Goal: Transaction & Acquisition: Purchase product/service

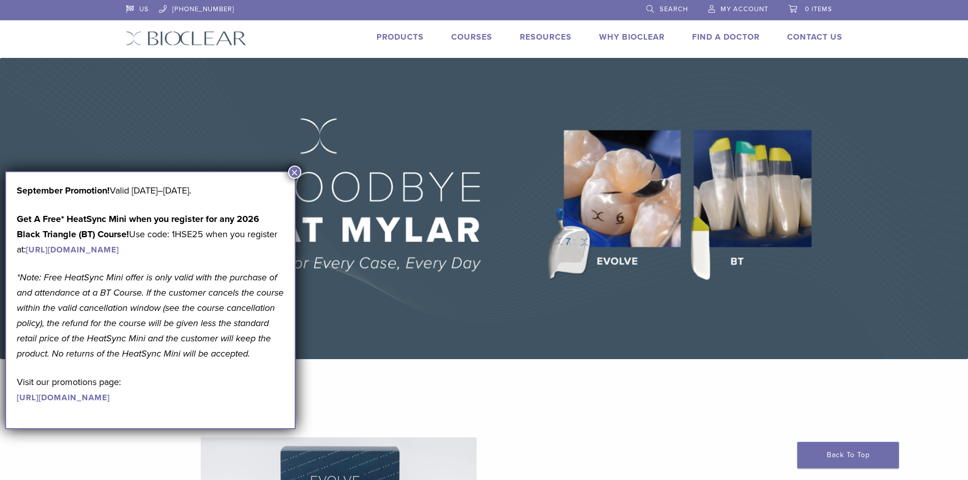
click at [387, 33] on link "Products" at bounding box center [400, 37] width 47 height 10
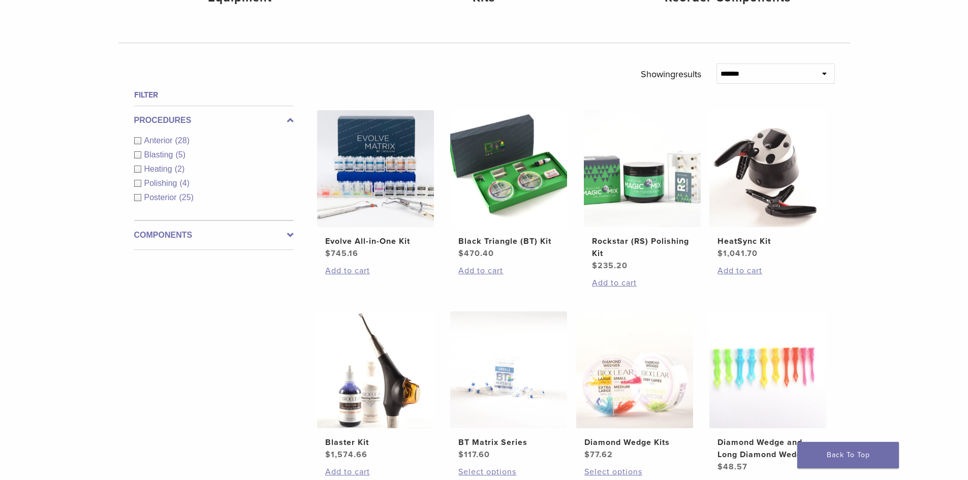
scroll to position [254, 0]
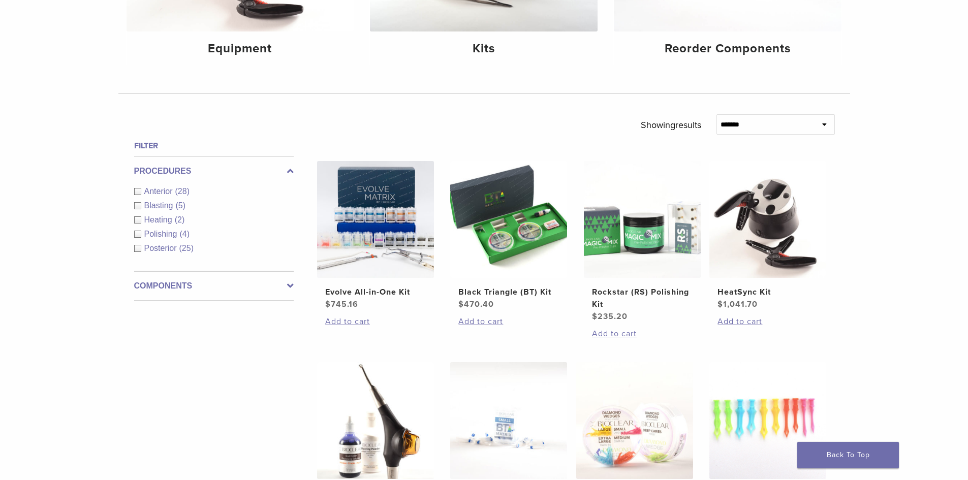
click at [293, 288] on icon at bounding box center [290, 286] width 7 height 12
click at [136, 233] on div "Instruments (13)" at bounding box center [214, 235] width 160 height 12
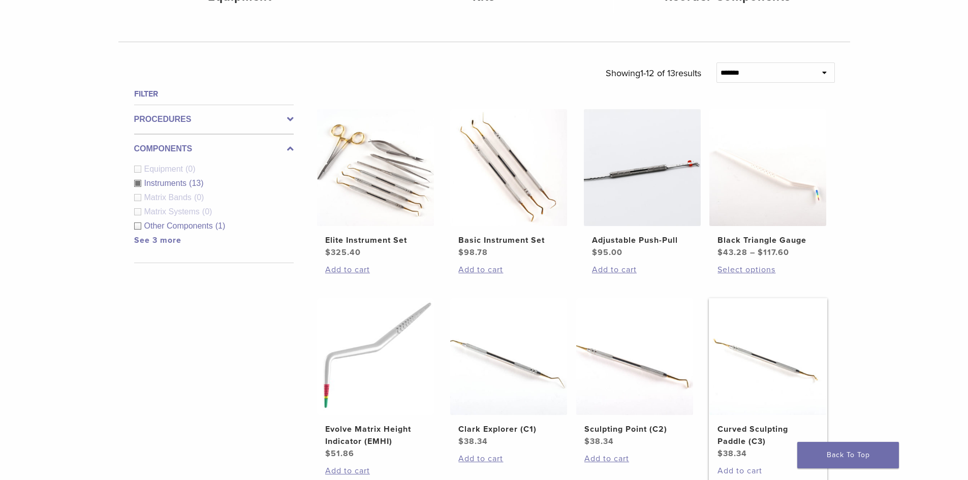
scroll to position [356, 0]
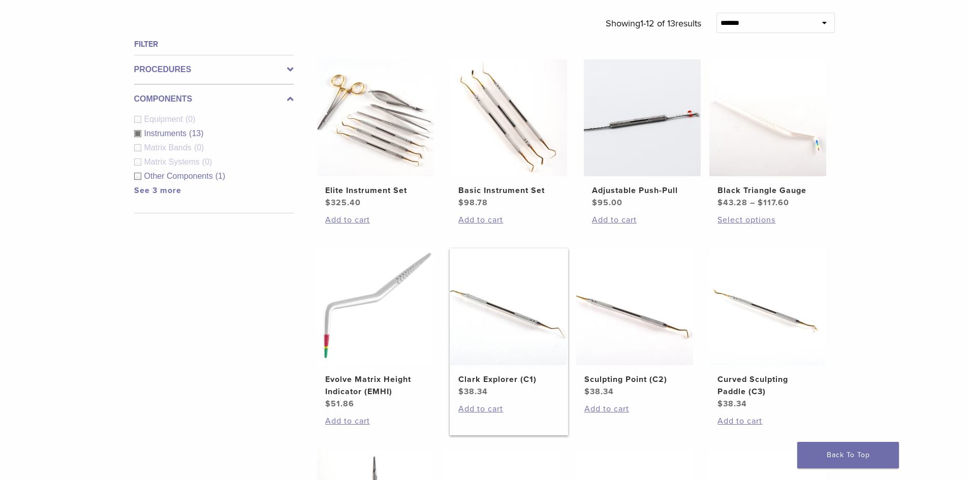
click at [491, 300] on img at bounding box center [508, 306] width 117 height 117
click at [353, 129] on img at bounding box center [375, 117] width 117 height 117
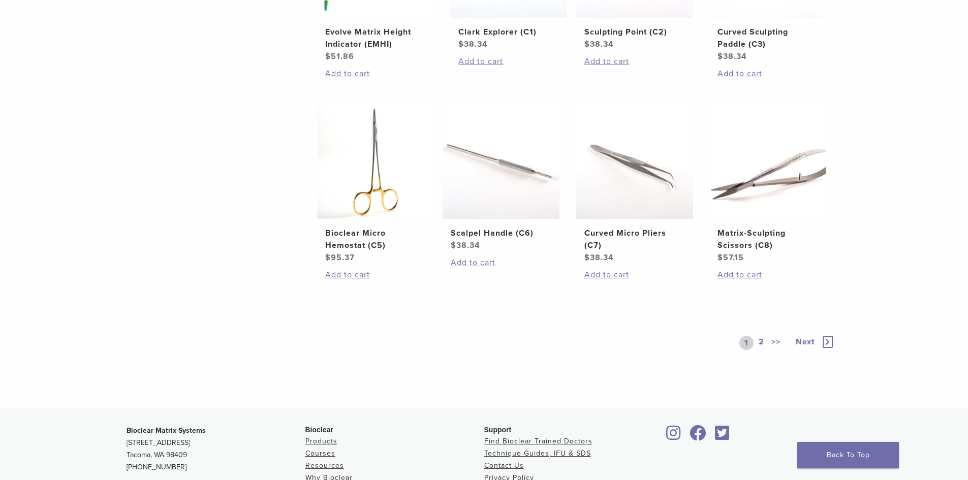
scroll to position [762, 0]
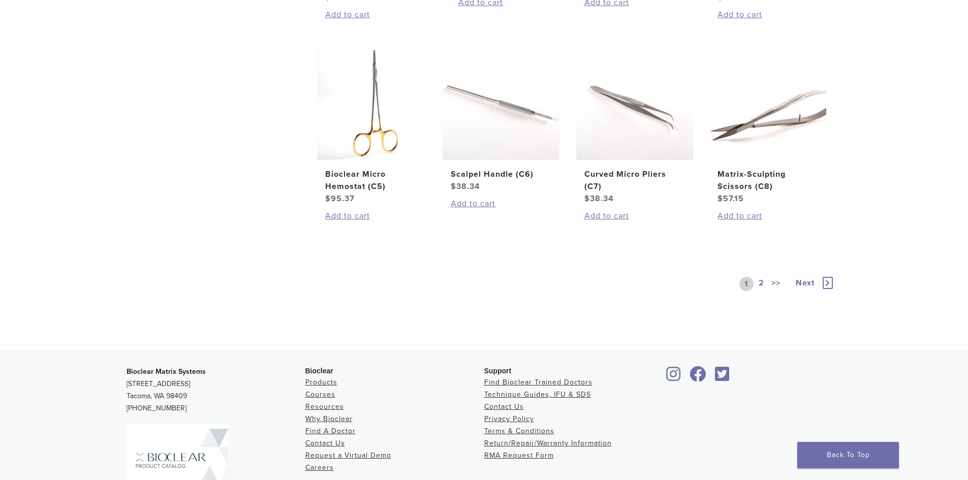
click at [761, 283] on link "2" at bounding box center [762, 284] width 10 height 14
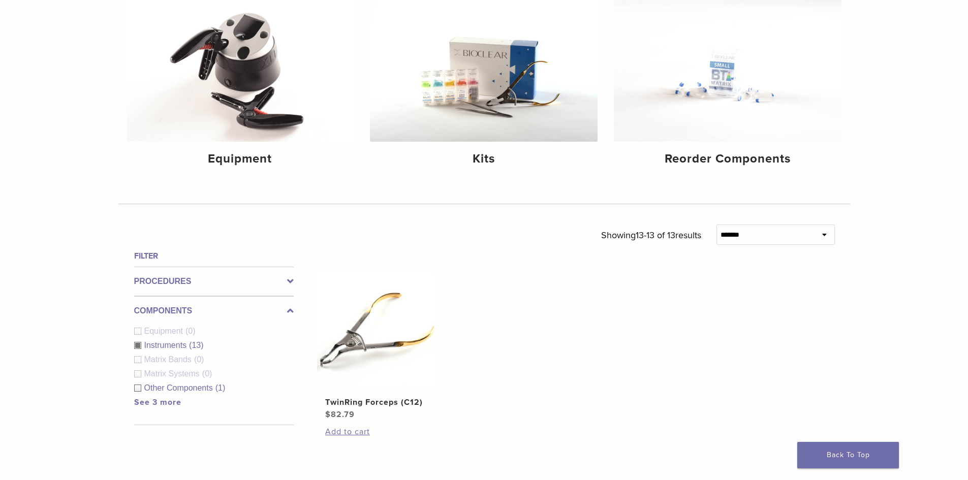
scroll to position [167, 0]
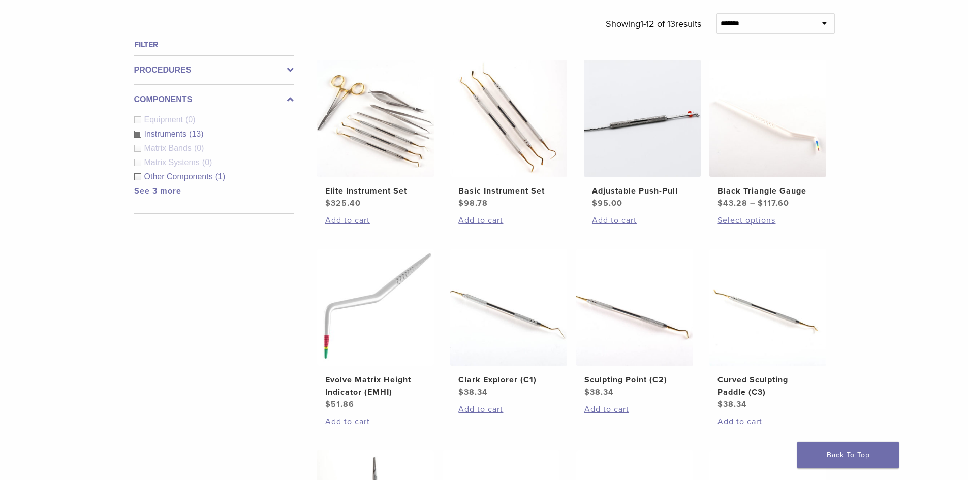
scroll to position [370, 0]
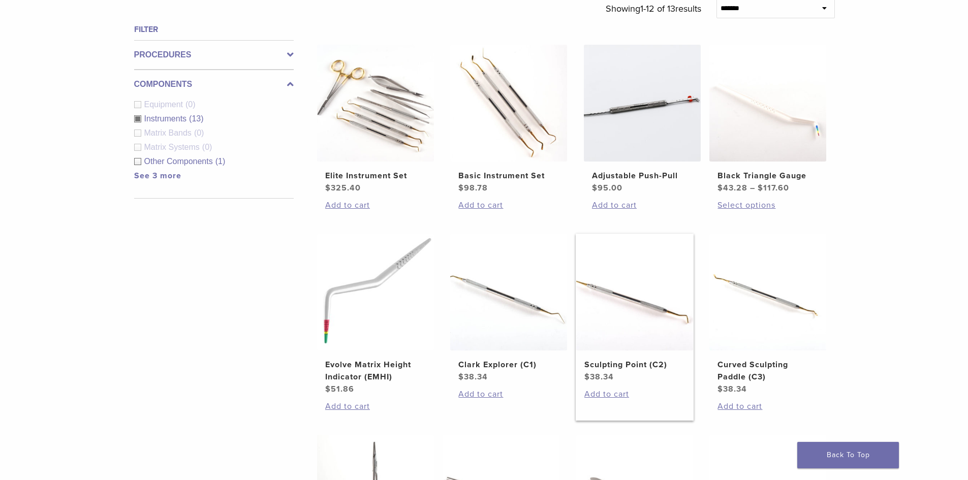
click at [643, 295] on img at bounding box center [634, 292] width 117 height 117
click at [742, 285] on img at bounding box center [767, 292] width 117 height 117
click at [736, 122] on img at bounding box center [767, 103] width 117 height 117
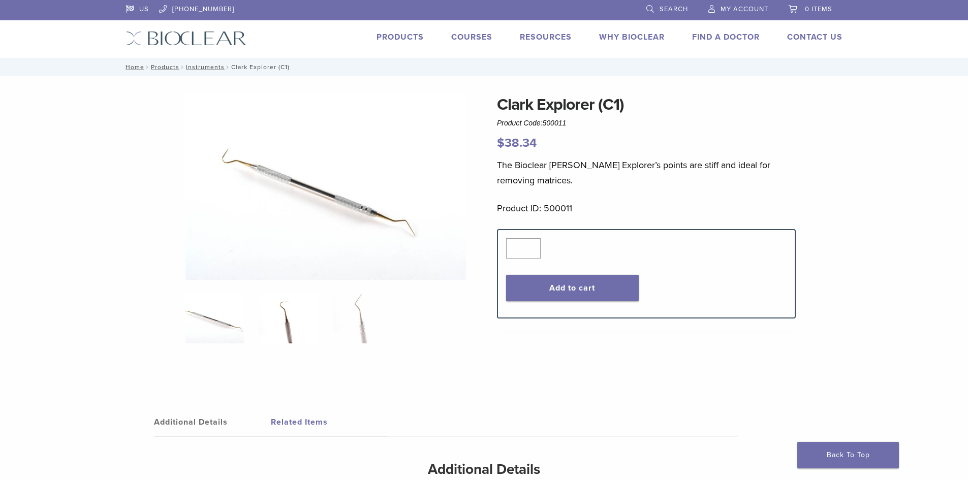
click at [279, 317] on img at bounding box center [288, 318] width 58 height 51
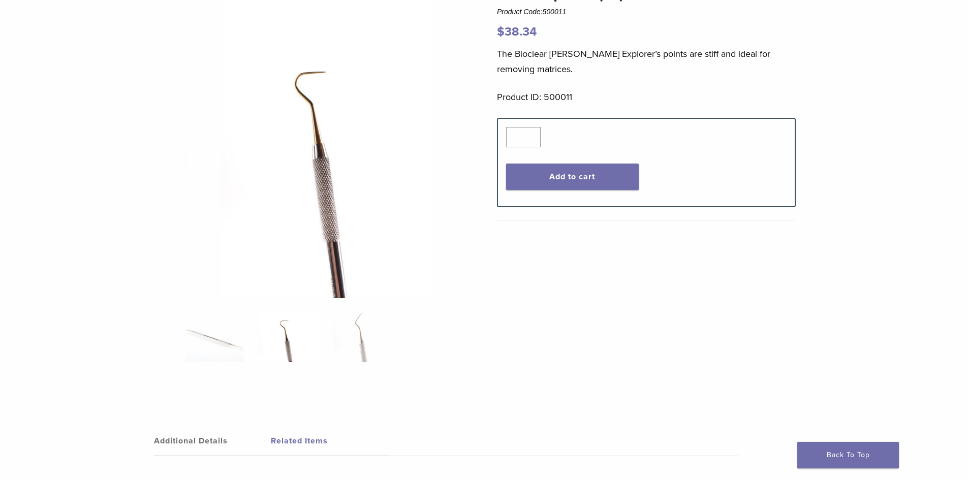
scroll to position [152, 0]
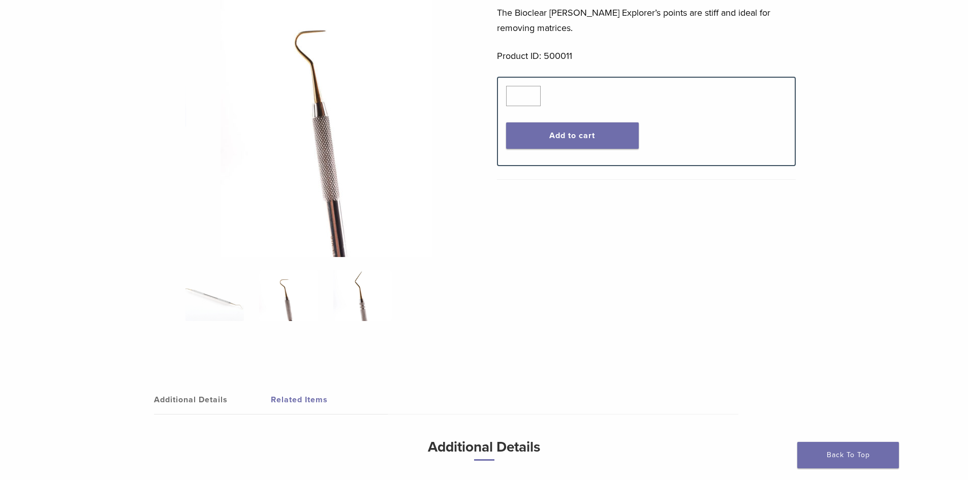
click at [361, 301] on img at bounding box center [362, 295] width 58 height 51
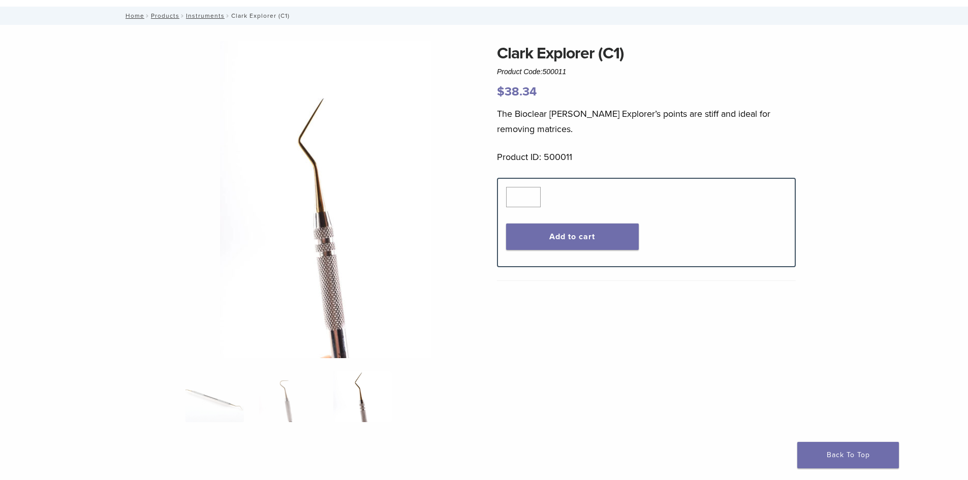
scroll to position [51, 0]
click at [224, 402] on img at bounding box center [214, 397] width 58 height 51
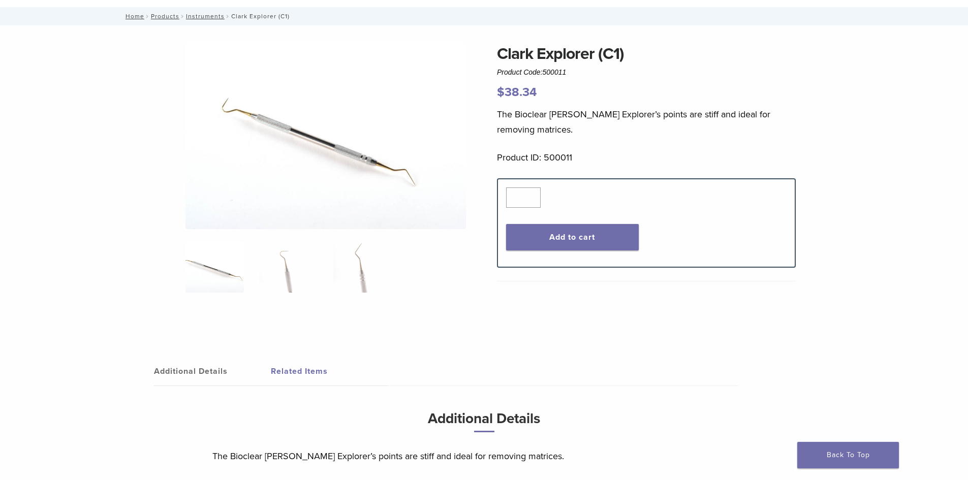
click at [288, 370] on link "Related Items" at bounding box center [329, 371] width 117 height 28
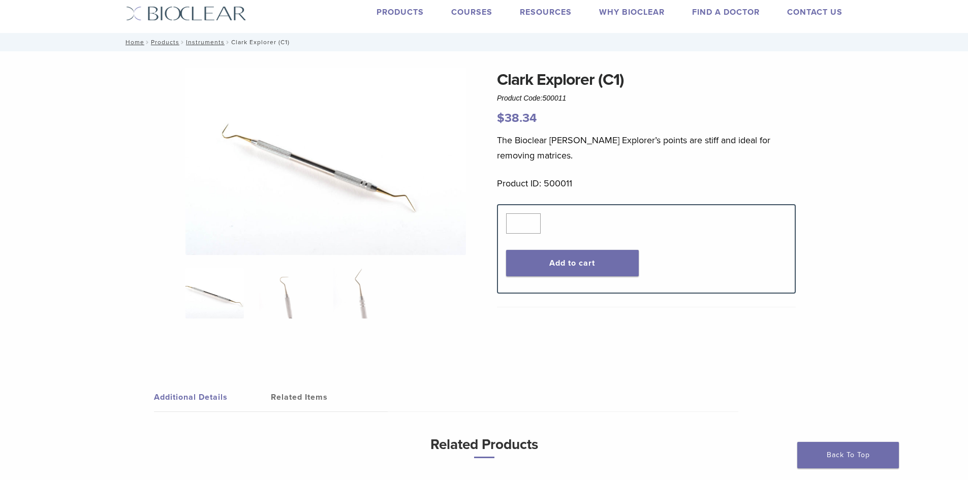
scroll to position [0, 0]
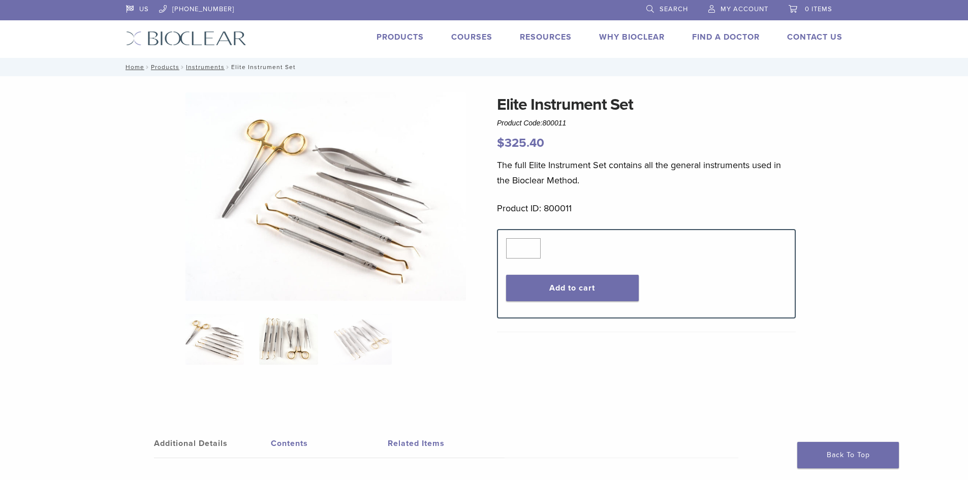
click at [290, 346] on img at bounding box center [288, 339] width 58 height 51
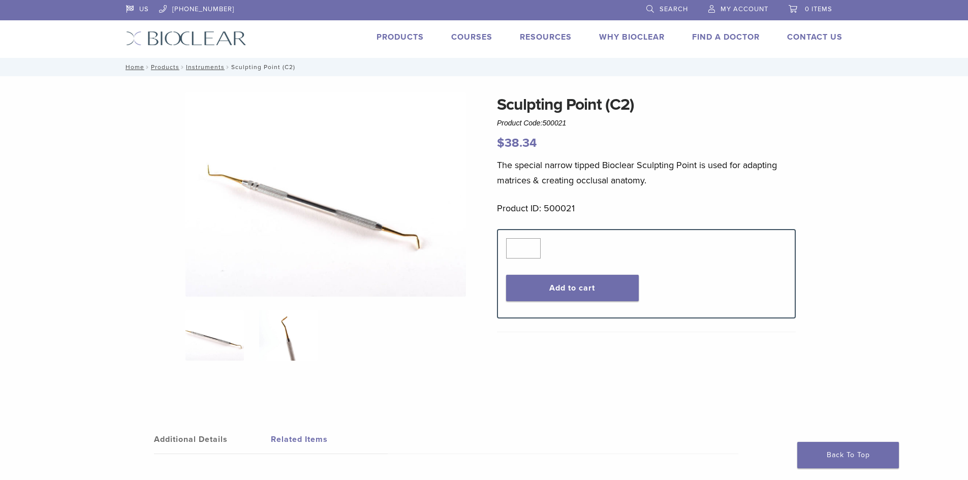
click at [284, 329] on img at bounding box center [288, 335] width 58 height 51
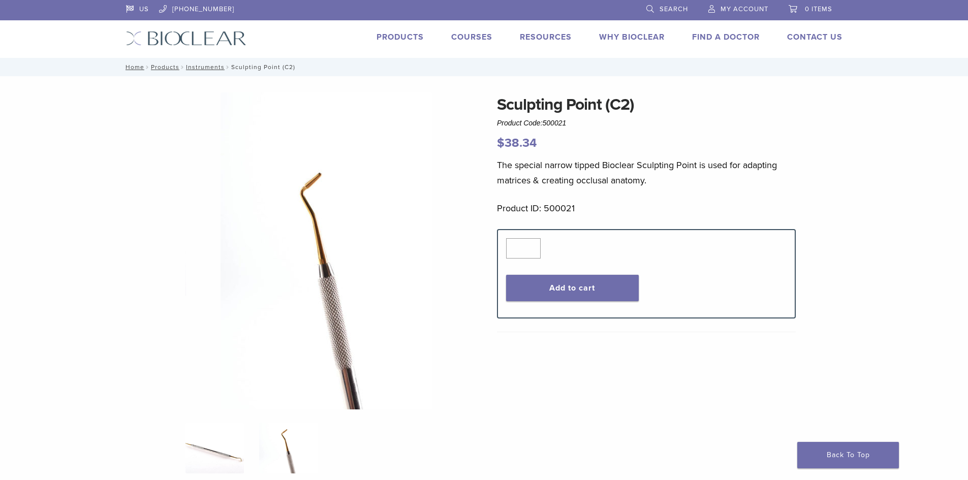
drag, startPoint x: 229, startPoint y: 454, endPoint x: 229, endPoint y: 447, distance: 6.6
click at [229, 453] on img at bounding box center [214, 448] width 58 height 51
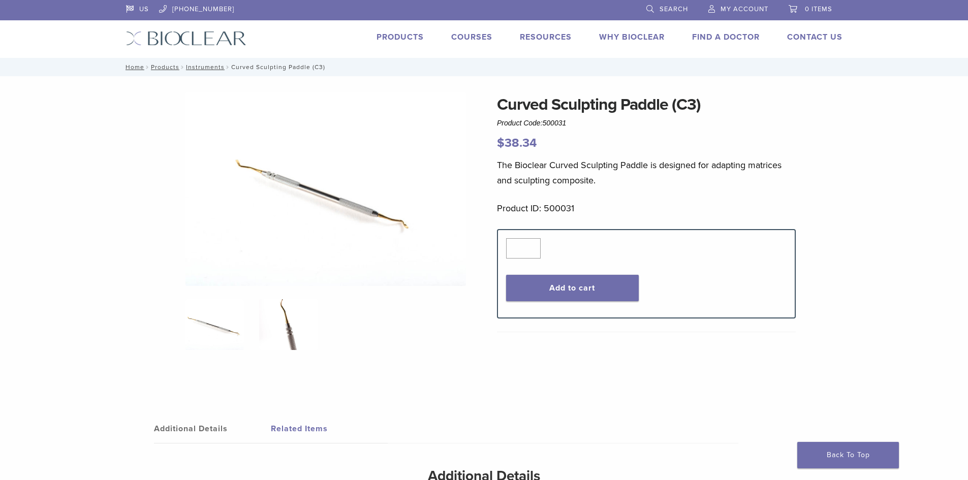
click at [290, 314] on img at bounding box center [288, 324] width 58 height 51
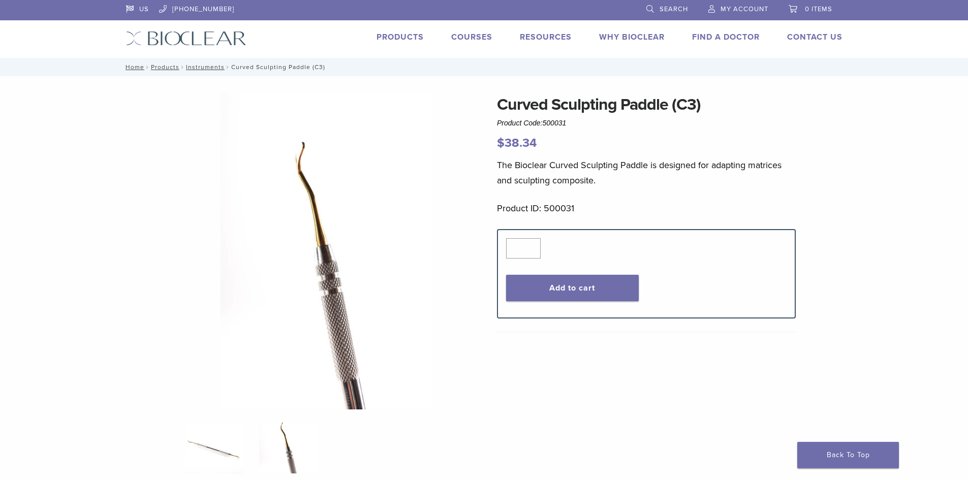
click at [221, 455] on img at bounding box center [214, 448] width 58 height 51
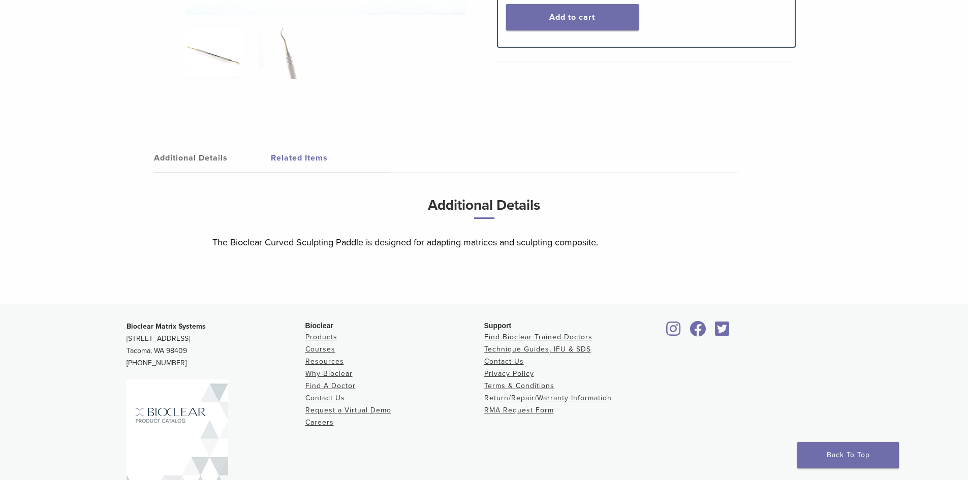
scroll to position [338, 0]
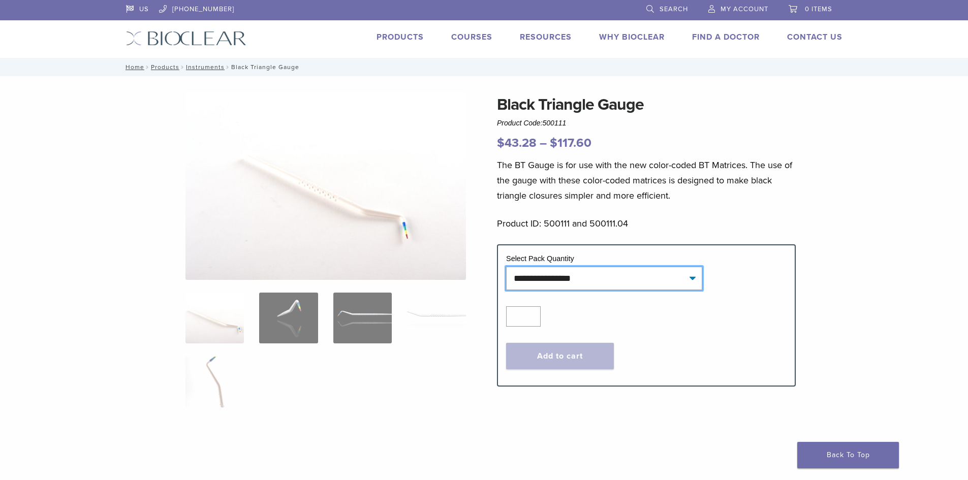
click at [673, 284] on select "**********" at bounding box center [604, 278] width 196 height 23
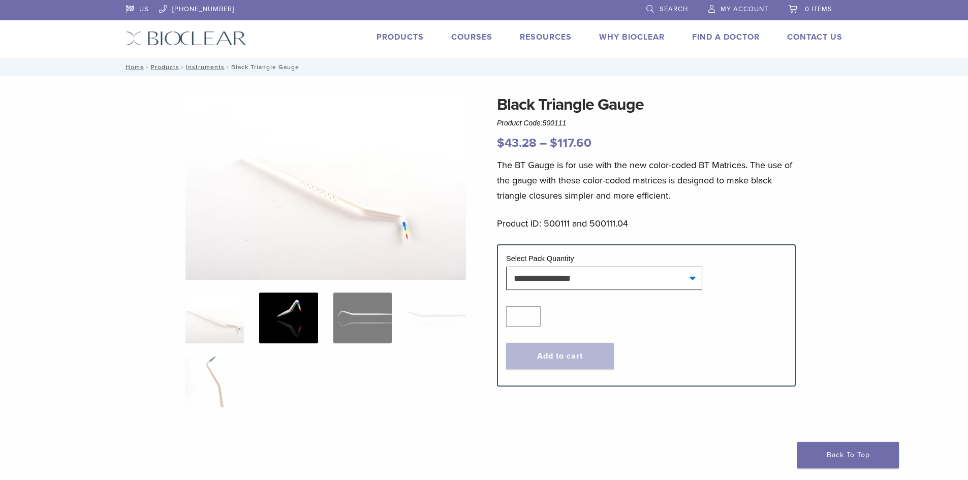
click at [305, 305] on img at bounding box center [288, 318] width 58 height 51
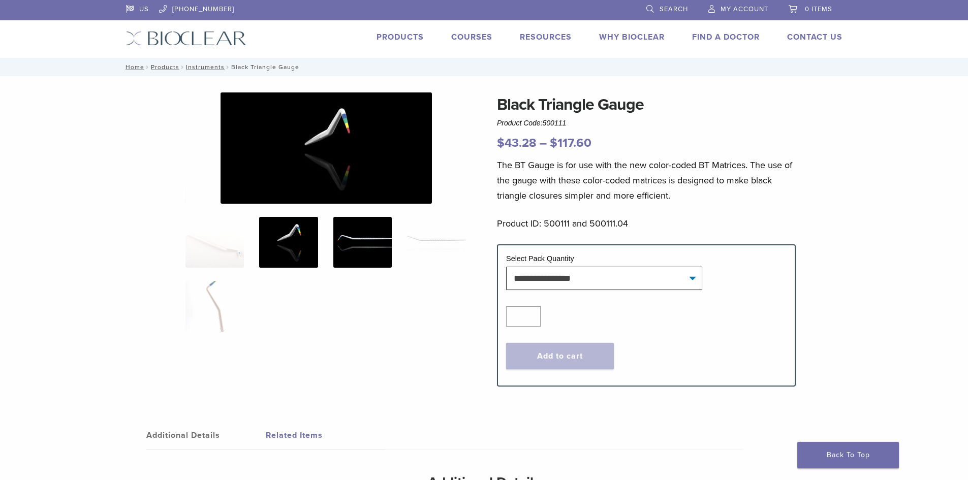
click at [358, 236] on img at bounding box center [362, 242] width 58 height 51
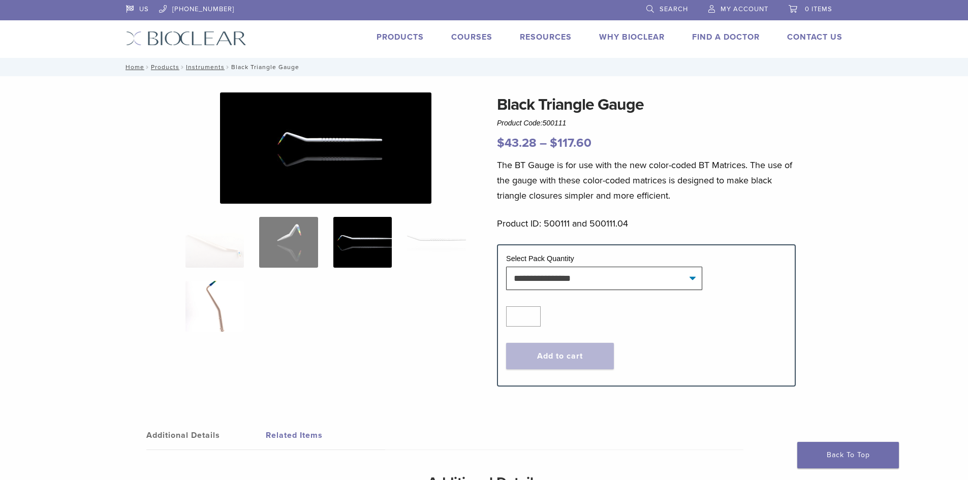
click at [215, 310] on img at bounding box center [214, 306] width 58 height 51
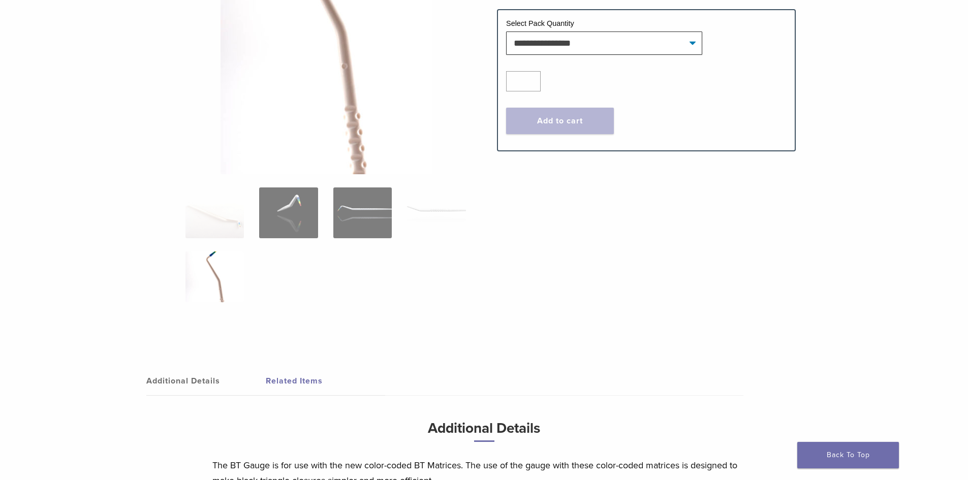
scroll to position [254, 0]
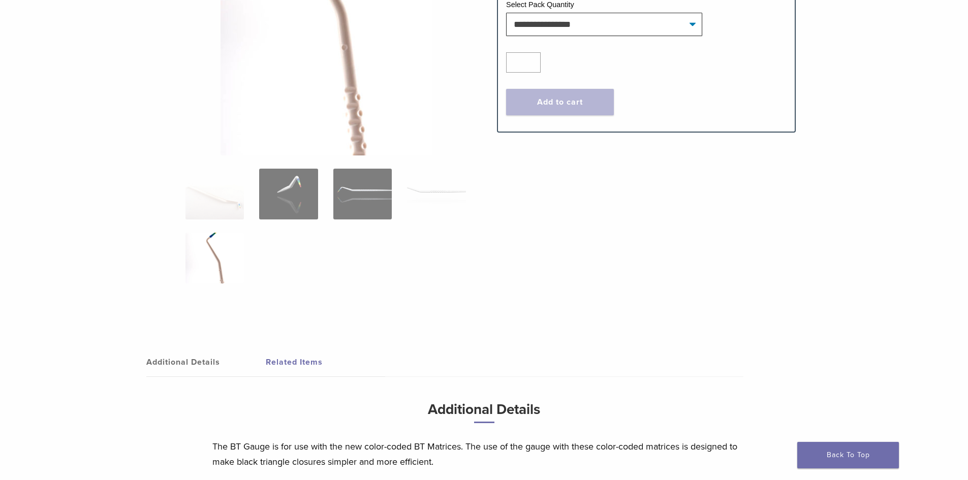
click at [228, 266] on img at bounding box center [214, 258] width 58 height 51
click at [434, 199] on img at bounding box center [436, 194] width 58 height 51
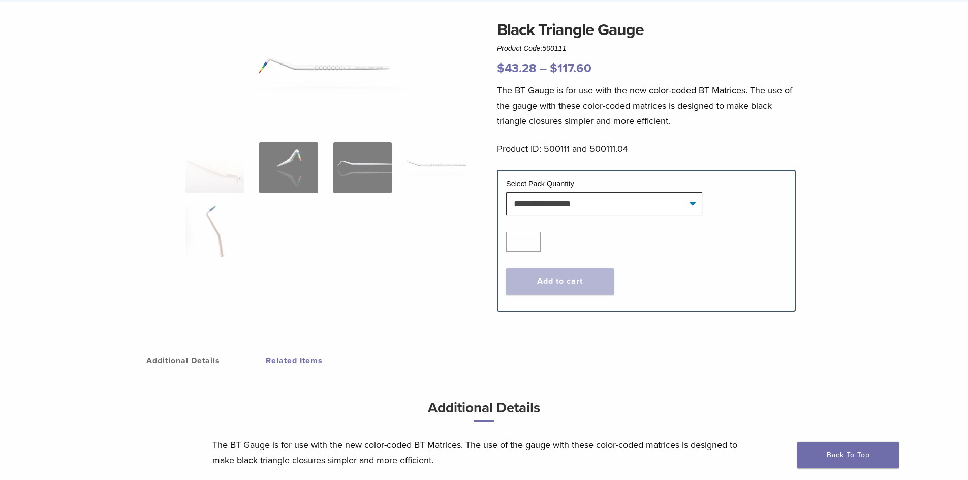
scroll to position [152, 0]
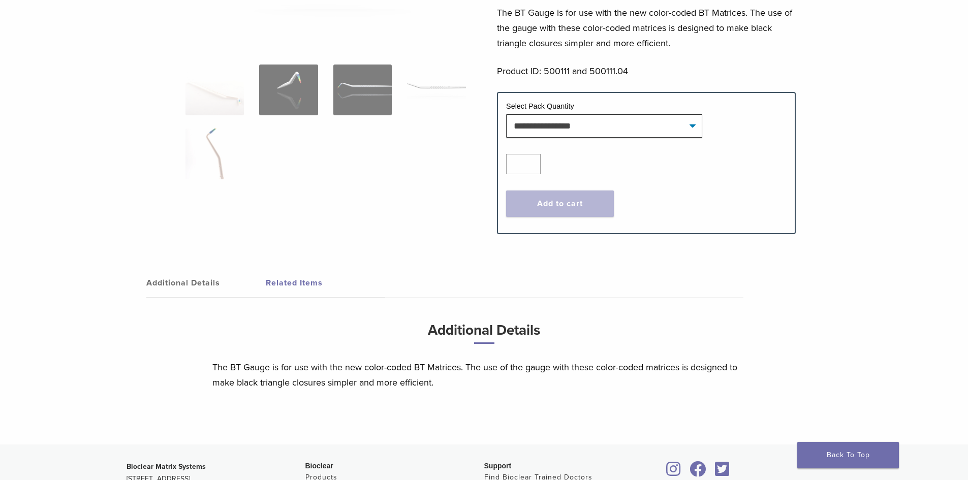
click at [192, 281] on link "Additional Details" at bounding box center [205, 283] width 119 height 28
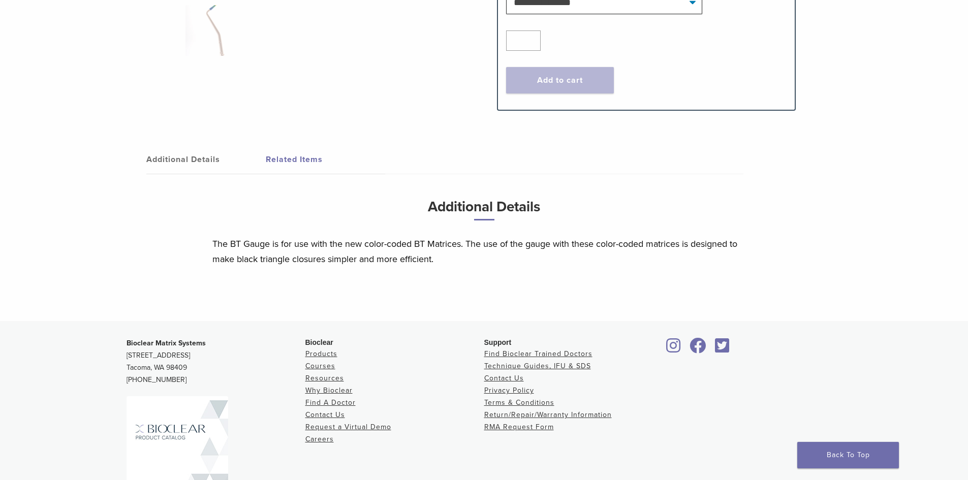
scroll to position [305, 0]
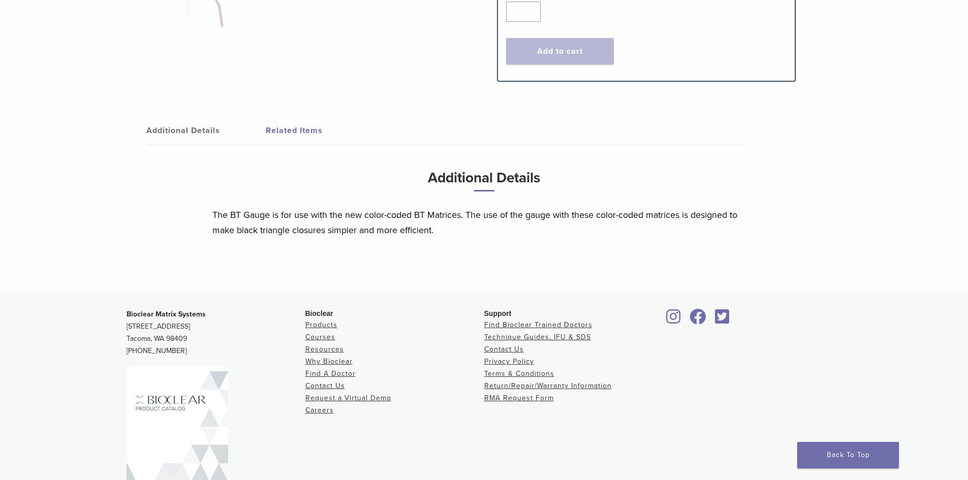
click at [292, 132] on link "Related Items" at bounding box center [325, 130] width 119 height 28
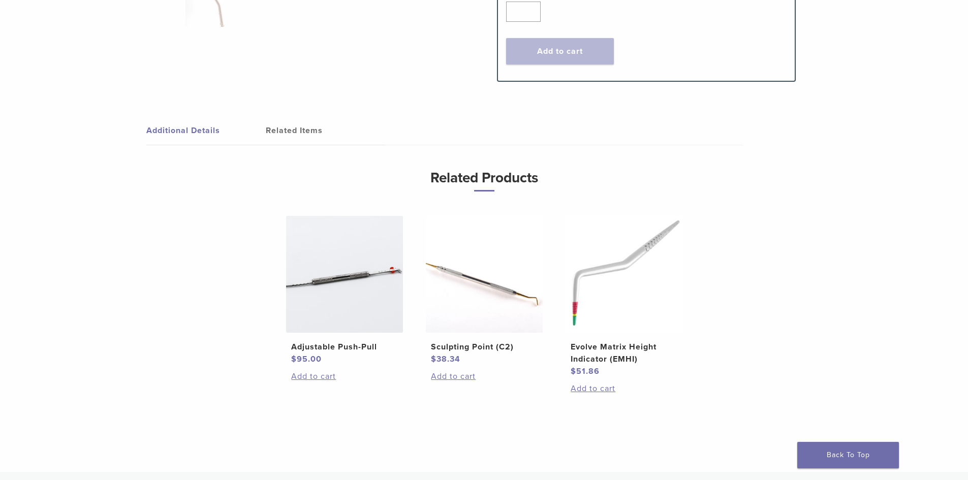
click at [657, 253] on img at bounding box center [624, 274] width 117 height 117
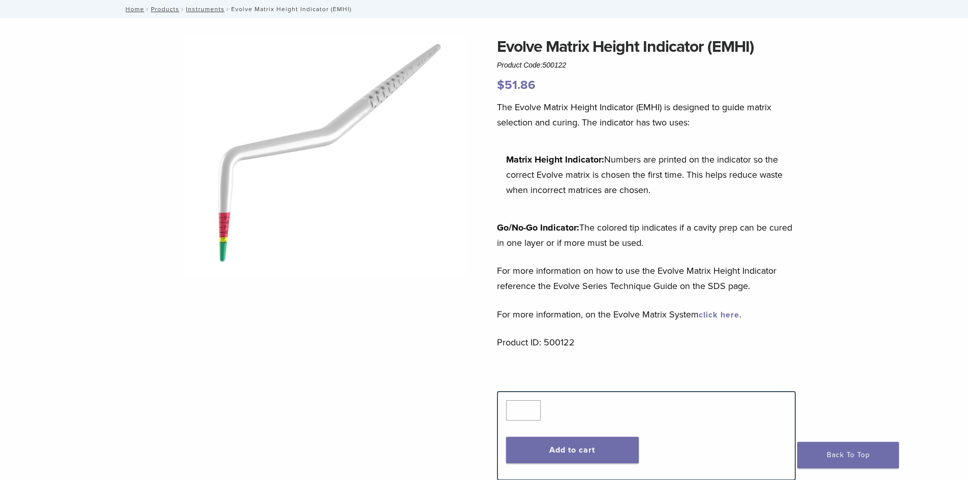
scroll to position [39, 0]
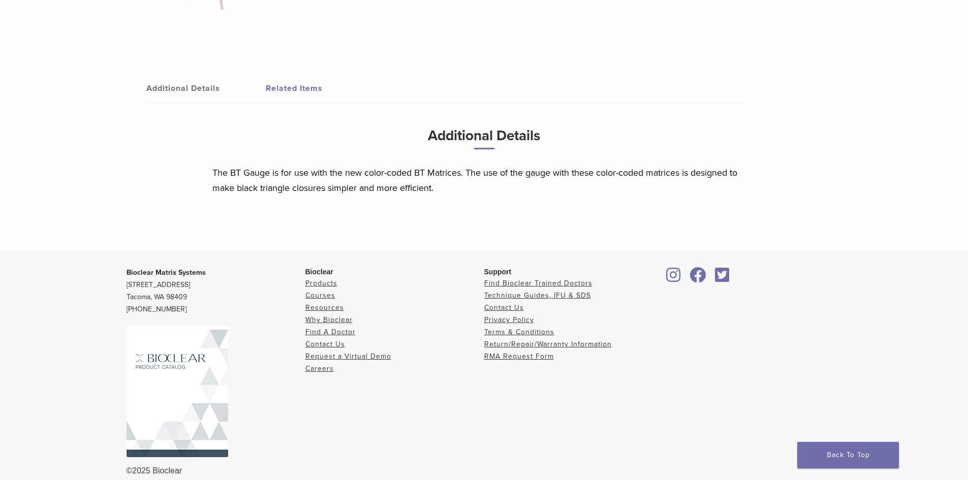
scroll to position [411, 0]
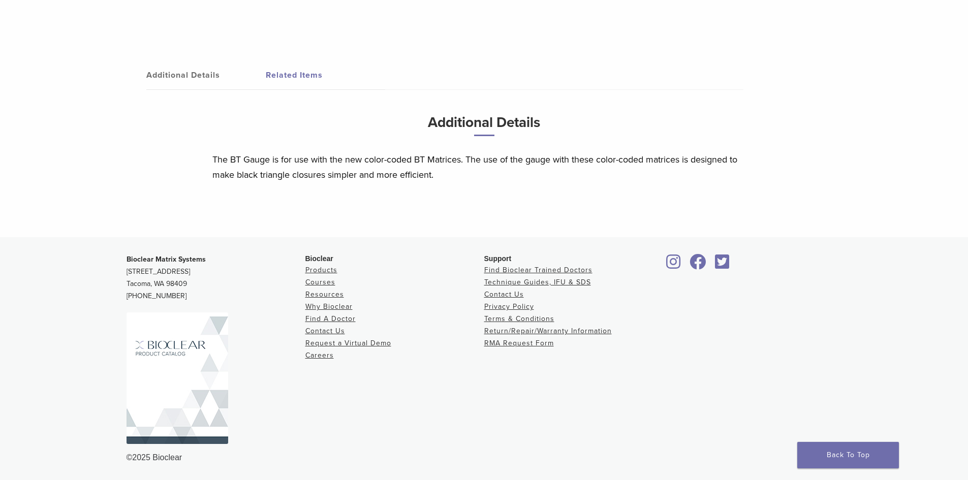
click at [288, 71] on link "Related Items" at bounding box center [325, 75] width 119 height 28
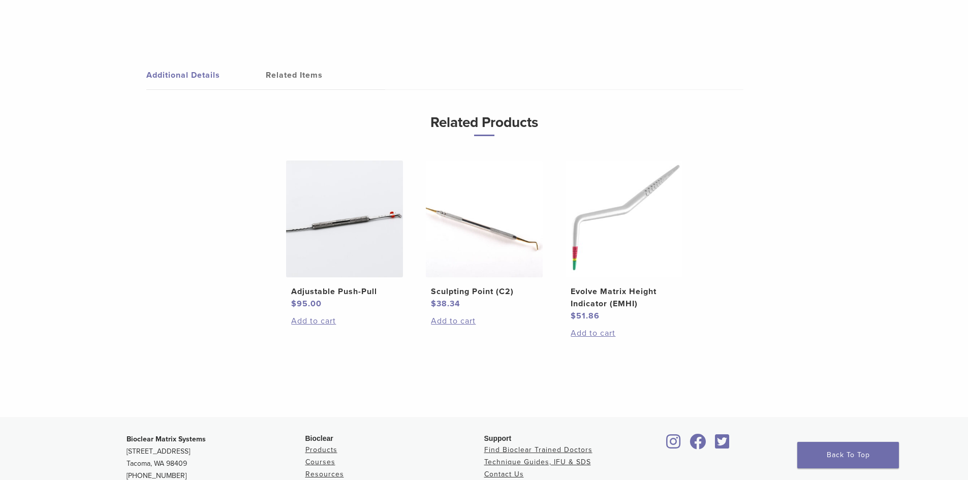
click at [385, 225] on img at bounding box center [344, 219] width 117 height 117
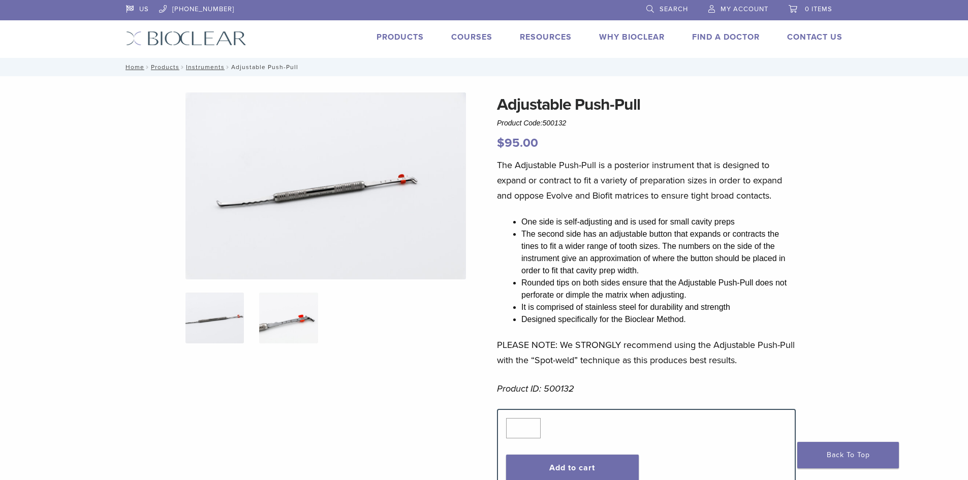
click at [280, 326] on img at bounding box center [288, 318] width 58 height 51
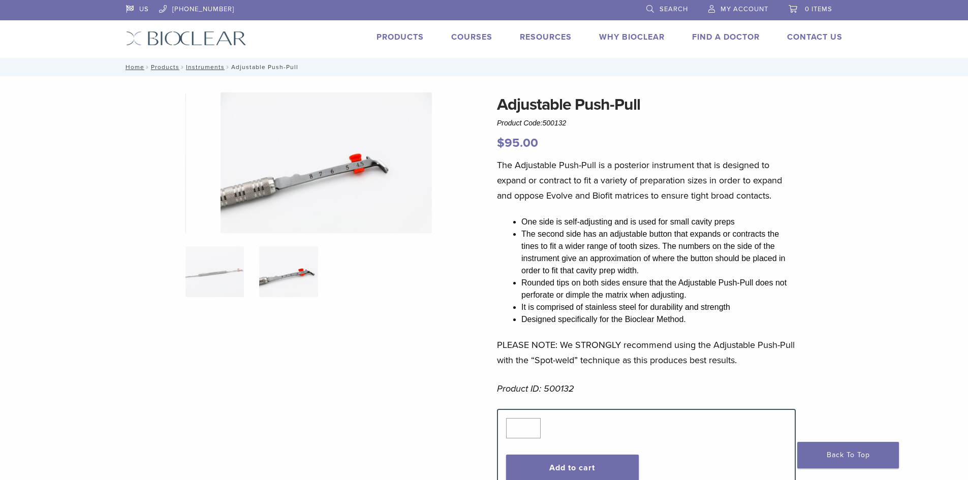
click at [276, 277] on img at bounding box center [288, 271] width 58 height 51
click at [202, 274] on img at bounding box center [214, 271] width 58 height 51
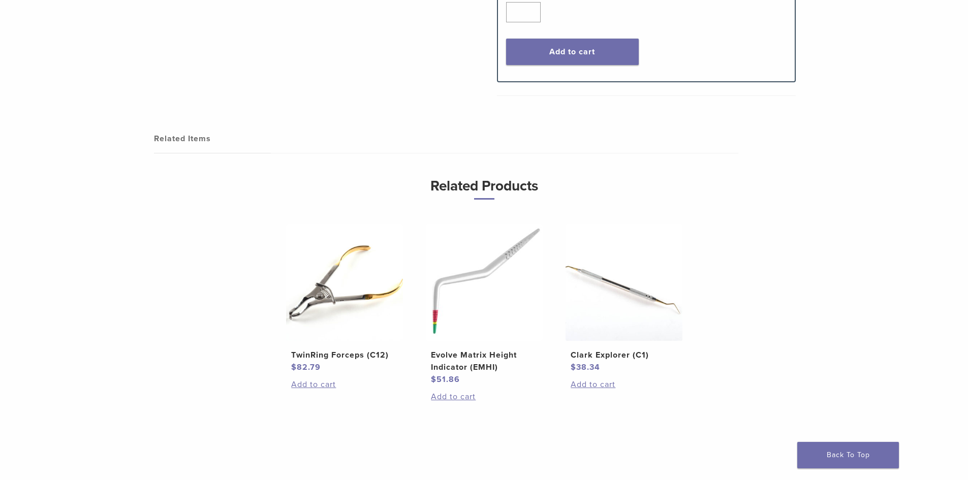
scroll to position [406, 0]
